Goal: Navigation & Orientation: Understand site structure

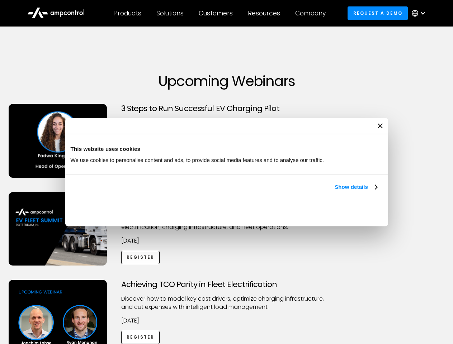
click at [334, 191] on link "Show details" at bounding box center [355, 187] width 42 height 9
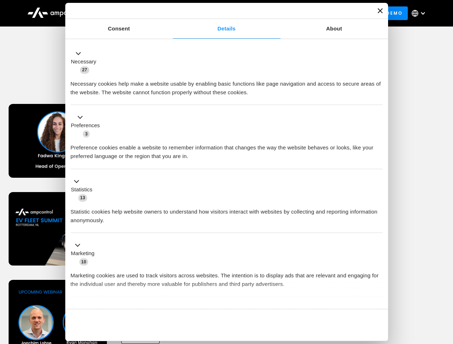
click at [378, 97] on div "Necessary cookies help make a website usable by enabling basic functions like p…" at bounding box center [227, 85] width 312 height 23
click at [445, 289] on div "Achieving TCO Parity in Fleet Electrification Discover how to model key cost dr…" at bounding box center [226, 336] width 450 height 113
click at [220, 13] on div "Customers" at bounding box center [216, 13] width 34 height 8
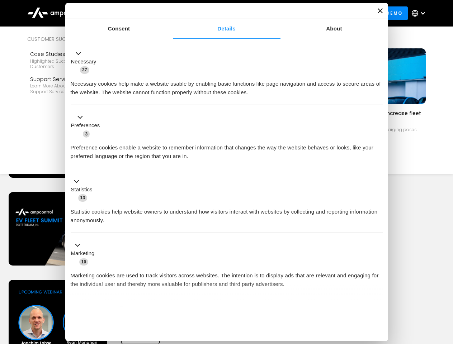
click at [127, 13] on div "Products" at bounding box center [127, 13] width 27 height 8
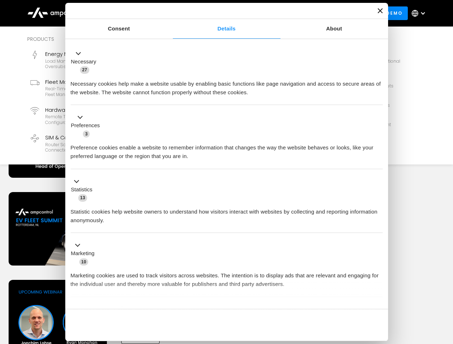
click at [170, 13] on div "Solutions" at bounding box center [169, 13] width 27 height 8
click at [217, 13] on div "Customers" at bounding box center [216, 13] width 34 height 8
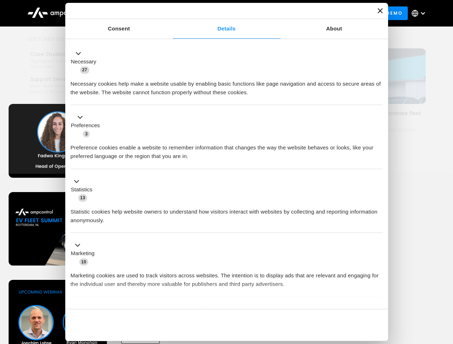
click at [265, 13] on div "Resources" at bounding box center [264, 13] width 32 height 8
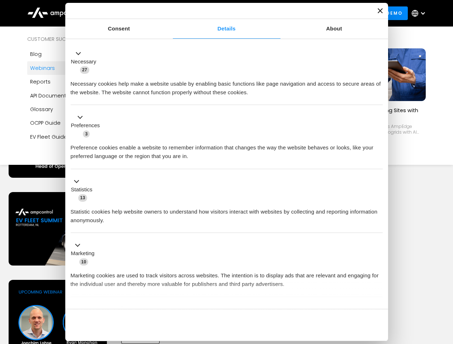
click at [313, 13] on div "Company" at bounding box center [310, 13] width 30 height 8
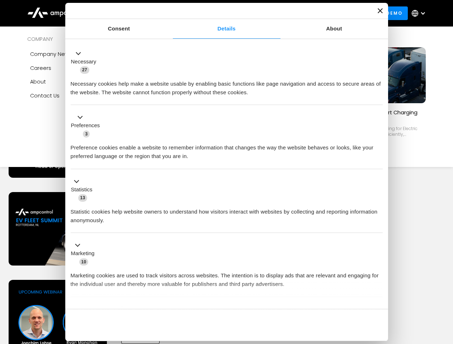
click at [420, 13] on div at bounding box center [423, 13] width 6 height 6
